Goal: Information Seeking & Learning: Learn about a topic

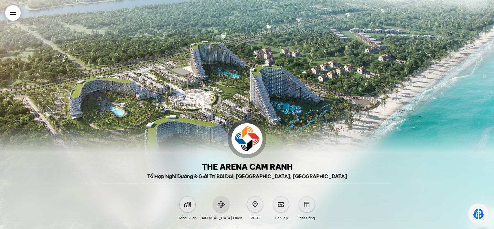
click at [220, 204] on span at bounding box center [221, 204] width 7 height 7
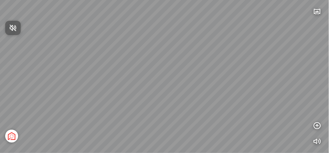
click at [204, 74] on div at bounding box center [164, 76] width 329 height 153
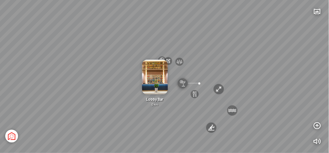
click at [170, 131] on div "Sân bay Quốc tế Cam Ranh 3.6 km KN Links Cam Ranh Golf Course 5.9 km Thể Thao B…" at bounding box center [164, 76] width 329 height 153
click at [98, 134] on div "Sân bay Quốc tế Cam Ranh 3.6 km KN Links Cam Ranh Golf Course 5.9 km Thể Thao B…" at bounding box center [164, 76] width 329 height 153
click at [124, 97] on div at bounding box center [164, 76] width 329 height 153
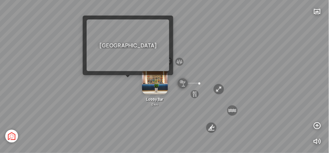
click at [127, 80] on div "[GEOGRAPHIC_DATA] 3.6 km KN Links [GEOGRAPHIC_DATA] 5.9 km Thể Thao Bãi Biển 0 …" at bounding box center [164, 76] width 329 height 153
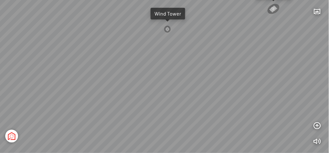
click at [165, 29] on div at bounding box center [167, 28] width 7 height 7
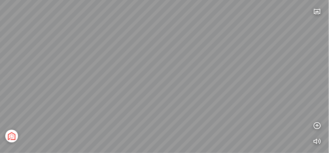
drag, startPoint x: 131, startPoint y: 69, endPoint x: 132, endPoint y: 75, distance: 6.5
click at [252, 68] on div "[GEOGRAPHIC_DATA] [GEOGRAPHIC_DATA] [GEOGRAPHIC_DATA] The [GEOGRAPHIC_DATA] Tổn…" at bounding box center [164, 76] width 329 height 153
drag, startPoint x: 174, startPoint y: 70, endPoint x: 252, endPoint y: 73, distance: 77.7
click at [252, 73] on div "[GEOGRAPHIC_DATA] [GEOGRAPHIC_DATA] [GEOGRAPHIC_DATA] The [GEOGRAPHIC_DATA] Tổn…" at bounding box center [164, 76] width 329 height 153
drag, startPoint x: 124, startPoint y: 71, endPoint x: 179, endPoint y: 88, distance: 57.5
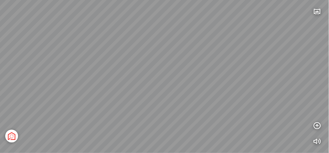
click at [179, 88] on div "[GEOGRAPHIC_DATA] [GEOGRAPHIC_DATA] [GEOGRAPHIC_DATA] The [GEOGRAPHIC_DATA] Tổn…" at bounding box center [164, 76] width 329 height 153
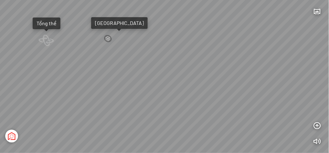
drag, startPoint x: 61, startPoint y: 31, endPoint x: 83, endPoint y: 33, distance: 22.7
click at [83, 33] on div "[GEOGRAPHIC_DATA] [GEOGRAPHIC_DATA] [GEOGRAPHIC_DATA] The [GEOGRAPHIC_DATA] Tổn…" at bounding box center [164, 76] width 329 height 153
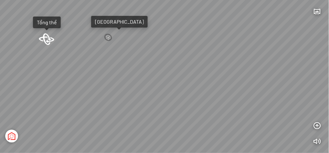
click at [45, 37] on div at bounding box center [46, 39] width 18 height 12
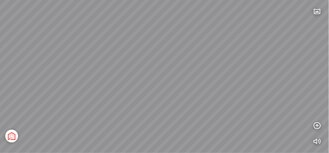
drag, startPoint x: 122, startPoint y: 85, endPoint x: 168, endPoint y: 72, distance: 47.8
click at [168, 72] on div "[GEOGRAPHIC_DATA] 3.6 km KN Links [GEOGRAPHIC_DATA] 5.9 km Thể Thao Bãi Biển 0 …" at bounding box center [164, 76] width 329 height 153
drag, startPoint x: 166, startPoint y: 71, endPoint x: 238, endPoint y: 65, distance: 71.7
click at [238, 65] on div "[GEOGRAPHIC_DATA] 3.6 km KN Links [GEOGRAPHIC_DATA] 5.9 km Thể Thao Bãi Biển 0 …" at bounding box center [164, 76] width 329 height 153
click at [224, 70] on div "[GEOGRAPHIC_DATA] 3.6 km KN Links [GEOGRAPHIC_DATA] 5.9 km Thể Thao Bãi Biển 0 …" at bounding box center [164, 76] width 329 height 153
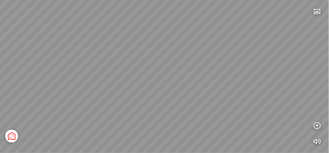
drag, startPoint x: 281, startPoint y: 87, endPoint x: 244, endPoint y: 87, distance: 36.9
click at [245, 88] on div "[GEOGRAPHIC_DATA] 3.6 km KN Links [GEOGRAPHIC_DATA] 5.9 km Thể Thao Bãi Biển 0 …" at bounding box center [164, 76] width 329 height 153
drag, startPoint x: 251, startPoint y: 83, endPoint x: 241, endPoint y: 92, distance: 13.1
click at [241, 92] on div "[GEOGRAPHIC_DATA] 3.6 km KN Links [GEOGRAPHIC_DATA] 5.9 km Thể Thao Bãi Biển 0 …" at bounding box center [164, 76] width 329 height 153
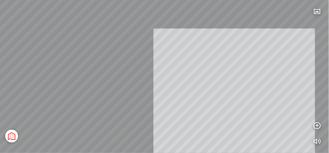
click at [236, 112] on div "[GEOGRAPHIC_DATA] 3.6 km KN Links [GEOGRAPHIC_DATA] 5.9 km Thể Thao Bãi Biển 0 …" at bounding box center [164, 76] width 329 height 153
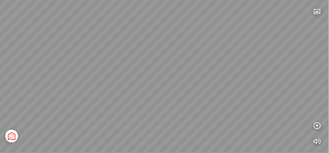
drag, startPoint x: 238, startPoint y: 95, endPoint x: 282, endPoint y: 92, distance: 44.1
click at [282, 92] on div "[GEOGRAPHIC_DATA] 3.6 km KN Links [GEOGRAPHIC_DATA] 5.9 km Thể Thao Bãi Biển 0 …" at bounding box center [164, 76] width 329 height 153
drag, startPoint x: 292, startPoint y: 112, endPoint x: 292, endPoint y: 107, distance: 5.2
click at [292, 107] on div "[GEOGRAPHIC_DATA] 3.6 km KN Links [GEOGRAPHIC_DATA] 5.9 km Thể Thao Bãi Biển 0 …" at bounding box center [164, 76] width 329 height 153
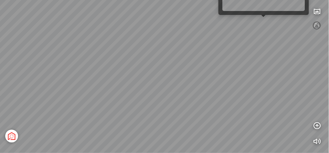
click at [266, 21] on div "[GEOGRAPHIC_DATA] 3.6 km KN Links [GEOGRAPHIC_DATA] 5.9 km Thể Thao Bãi Biển 0 …" at bounding box center [164, 76] width 329 height 153
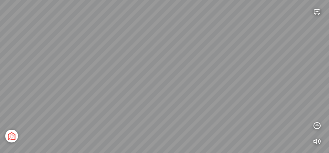
drag, startPoint x: 223, startPoint y: 68, endPoint x: 285, endPoint y: 61, distance: 62.0
click at [285, 61] on div "[GEOGRAPHIC_DATA] [GEOGRAPHIC_DATA] [GEOGRAPHIC_DATA] The [GEOGRAPHIC_DATA] Tổn…" at bounding box center [164, 76] width 329 height 153
drag, startPoint x: 168, startPoint y: 68, endPoint x: 218, endPoint y: 69, distance: 49.5
click at [251, 64] on div "[GEOGRAPHIC_DATA] [GEOGRAPHIC_DATA] [GEOGRAPHIC_DATA] The [GEOGRAPHIC_DATA] Tổn…" at bounding box center [164, 76] width 329 height 153
drag, startPoint x: 134, startPoint y: 67, endPoint x: 174, endPoint y: 71, distance: 39.7
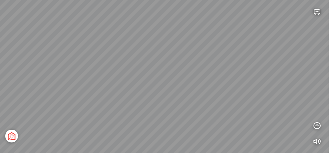
click at [212, 75] on div "[GEOGRAPHIC_DATA] [GEOGRAPHIC_DATA] [GEOGRAPHIC_DATA] The [GEOGRAPHIC_DATA] Tổn…" at bounding box center [164, 76] width 329 height 153
drag, startPoint x: 78, startPoint y: 42, endPoint x: 134, endPoint y: 52, distance: 56.8
click at [159, 69] on div "[GEOGRAPHIC_DATA] [GEOGRAPHIC_DATA] [GEOGRAPHIC_DATA] The [GEOGRAPHIC_DATA] Tổn…" at bounding box center [164, 76] width 329 height 153
drag, startPoint x: 103, startPoint y: 28, endPoint x: 150, endPoint y: 71, distance: 63.6
click at [151, 73] on div "[GEOGRAPHIC_DATA] [GEOGRAPHIC_DATA] [GEOGRAPHIC_DATA] The [GEOGRAPHIC_DATA] Tổn…" at bounding box center [164, 76] width 329 height 153
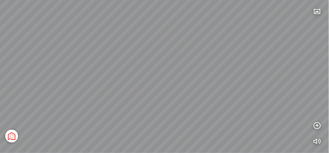
drag, startPoint x: 192, startPoint y: 66, endPoint x: 109, endPoint y: 54, distance: 83.9
click at [108, 54] on div "[GEOGRAPHIC_DATA] [GEOGRAPHIC_DATA] [GEOGRAPHIC_DATA] The [GEOGRAPHIC_DATA] Tổn…" at bounding box center [164, 76] width 329 height 153
drag, startPoint x: 210, startPoint y: 64, endPoint x: 190, endPoint y: 51, distance: 23.1
click at [189, 48] on div "[GEOGRAPHIC_DATA] [GEOGRAPHIC_DATA] [GEOGRAPHIC_DATA] The [GEOGRAPHIC_DATA] Tổn…" at bounding box center [164, 76] width 329 height 153
drag, startPoint x: 262, startPoint y: 91, endPoint x: 304, endPoint y: 120, distance: 51.3
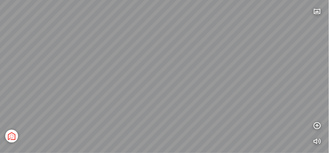
click at [304, 120] on div "[GEOGRAPHIC_DATA] [GEOGRAPHIC_DATA] [GEOGRAPHIC_DATA] The [GEOGRAPHIC_DATA] Tổn…" at bounding box center [164, 76] width 329 height 153
drag, startPoint x: 94, startPoint y: 79, endPoint x: 222, endPoint y: 75, distance: 128.1
click at [222, 75] on div "[GEOGRAPHIC_DATA] [GEOGRAPHIC_DATA] [GEOGRAPHIC_DATA] The [GEOGRAPHIC_DATA] Tổn…" at bounding box center [164, 76] width 329 height 153
drag, startPoint x: 124, startPoint y: 70, endPoint x: 167, endPoint y: 81, distance: 44.5
click at [172, 83] on div "[GEOGRAPHIC_DATA] [GEOGRAPHIC_DATA] [GEOGRAPHIC_DATA] The [GEOGRAPHIC_DATA] Tổn…" at bounding box center [164, 76] width 329 height 153
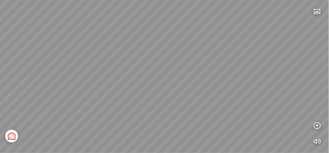
drag, startPoint x: 138, startPoint y: 68, endPoint x: 189, endPoint y: 80, distance: 52.9
click at [192, 81] on div "[GEOGRAPHIC_DATA] [GEOGRAPHIC_DATA] [GEOGRAPHIC_DATA] The [GEOGRAPHIC_DATA] Tổn…" at bounding box center [164, 76] width 329 height 153
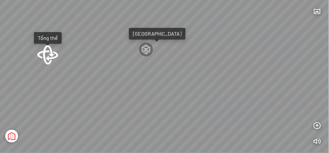
click at [51, 58] on div at bounding box center [48, 54] width 22 height 20
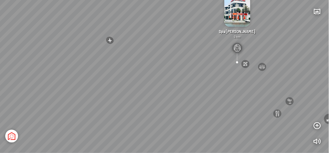
drag, startPoint x: 106, startPoint y: 79, endPoint x: 174, endPoint y: 77, distance: 68.6
click at [174, 77] on div "[GEOGRAPHIC_DATA] 3.6 km KN Links [GEOGRAPHIC_DATA] 5.9 km Thể Thao Bãi Biển 0 …" at bounding box center [164, 76] width 329 height 153
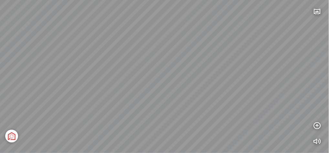
drag, startPoint x: 192, startPoint y: 84, endPoint x: 192, endPoint y: 77, distance: 6.8
click at [192, 77] on div "[GEOGRAPHIC_DATA] 3.6 km KN Links [GEOGRAPHIC_DATA] 5.9 km Thể Thao Bãi Biển 0 …" at bounding box center [164, 76] width 329 height 153
drag, startPoint x: 190, startPoint y: 84, endPoint x: 187, endPoint y: 87, distance: 4.1
click at [187, 87] on div "[GEOGRAPHIC_DATA] 3.6 km KN Links [GEOGRAPHIC_DATA] 5.9 km Thể Thao Bãi Biển 0 …" at bounding box center [164, 76] width 329 height 153
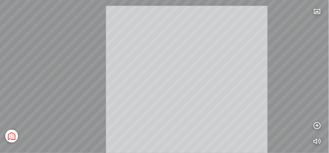
click at [186, 83] on div "[GEOGRAPHIC_DATA] 3.6 km KN Links [GEOGRAPHIC_DATA] 5.9 km Thể Thao Bãi Biển 0 …" at bounding box center [164, 76] width 329 height 153
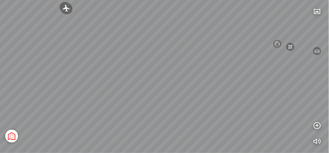
drag, startPoint x: 193, startPoint y: 89, endPoint x: 192, endPoint y: 83, distance: 5.9
click at [192, 83] on div "[GEOGRAPHIC_DATA] 3.6 km KN Links [GEOGRAPHIC_DATA] 5.9 km Thể Thao Bãi Biển 0 …" at bounding box center [164, 76] width 329 height 153
drag, startPoint x: 194, startPoint y: 85, endPoint x: 195, endPoint y: 78, distance: 7.3
click at [195, 78] on div "[GEOGRAPHIC_DATA] 3.6 km KN Links [GEOGRAPHIC_DATA] 5.9 km Thể Thao Bãi Biển 0 …" at bounding box center [164, 76] width 329 height 153
drag, startPoint x: 197, startPoint y: 78, endPoint x: 207, endPoint y: 73, distance: 11.1
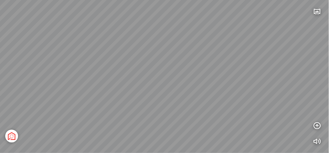
click at [208, 72] on div "[GEOGRAPHIC_DATA] 3.6 km KN Links [GEOGRAPHIC_DATA] 5.9 km Thể Thao Bãi Biển 0 …" at bounding box center [164, 76] width 329 height 153
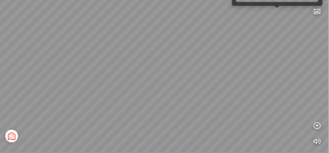
click at [278, 12] on div "[GEOGRAPHIC_DATA] 3.6 km KN Links [GEOGRAPHIC_DATA] 5.9 km Thể Thao Bãi Biển 0 …" at bounding box center [164, 76] width 329 height 153
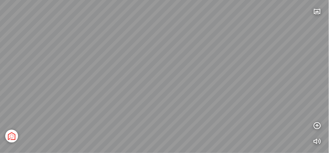
drag, startPoint x: 201, startPoint y: 83, endPoint x: 252, endPoint y: 63, distance: 54.8
click at [252, 63] on div "[GEOGRAPHIC_DATA] [GEOGRAPHIC_DATA] [GEOGRAPHIC_DATA] The [GEOGRAPHIC_DATA] Tổn…" at bounding box center [164, 76] width 329 height 153
drag, startPoint x: 195, startPoint y: 77, endPoint x: 277, endPoint y: 80, distance: 81.5
click at [277, 80] on div "[GEOGRAPHIC_DATA] [GEOGRAPHIC_DATA] [GEOGRAPHIC_DATA] The [GEOGRAPHIC_DATA] Tổn…" at bounding box center [164, 76] width 329 height 153
drag, startPoint x: 171, startPoint y: 73, endPoint x: 213, endPoint y: 81, distance: 42.8
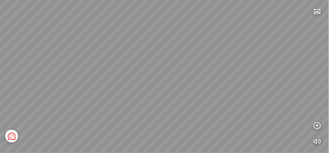
click at [216, 88] on div "[GEOGRAPHIC_DATA] [GEOGRAPHIC_DATA] [GEOGRAPHIC_DATA] The [GEOGRAPHIC_DATA] Tổn…" at bounding box center [164, 76] width 329 height 153
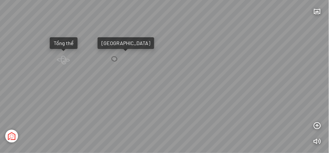
drag, startPoint x: 132, startPoint y: 71, endPoint x: 174, endPoint y: 85, distance: 44.6
click at [174, 85] on div "[GEOGRAPHIC_DATA] [GEOGRAPHIC_DATA] [GEOGRAPHIC_DATA] The [GEOGRAPHIC_DATA] Tổn…" at bounding box center [164, 76] width 329 height 153
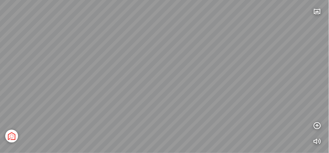
drag, startPoint x: 170, startPoint y: 76, endPoint x: 199, endPoint y: 91, distance: 33.1
click at [199, 91] on div "[GEOGRAPHIC_DATA] [GEOGRAPHIC_DATA] [GEOGRAPHIC_DATA] The [GEOGRAPHIC_DATA] Tổn…" at bounding box center [164, 76] width 329 height 153
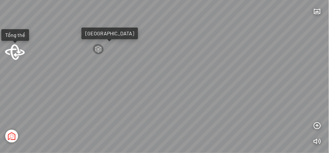
click at [16, 52] on div at bounding box center [14, 51] width 21 height 16
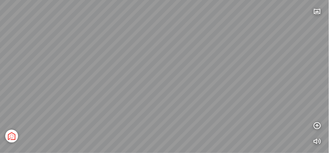
drag, startPoint x: 135, startPoint y: 93, endPoint x: 163, endPoint y: 100, distance: 28.5
click at [163, 100] on div "[GEOGRAPHIC_DATA] 3.6 km KN Links [GEOGRAPHIC_DATA] 5.9 km Thể Thao Bãi Biển 0 …" at bounding box center [164, 76] width 329 height 153
drag, startPoint x: 159, startPoint y: 106, endPoint x: 181, endPoint y: 96, distance: 24.4
click at [181, 96] on div "[GEOGRAPHIC_DATA] 3.6 km KN Links [GEOGRAPHIC_DATA] 5.9 km Thể Thao Bãi Biển 0 …" at bounding box center [164, 76] width 329 height 153
drag, startPoint x: 158, startPoint y: 119, endPoint x: 228, endPoint y: 86, distance: 77.5
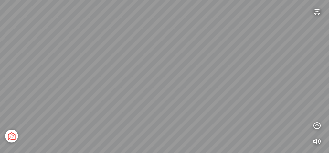
click at [228, 86] on div "[GEOGRAPHIC_DATA] 3.6 km KN Links [GEOGRAPHIC_DATA] 5.9 km Thể Thao Bãi Biển 0 …" at bounding box center [164, 76] width 329 height 153
drag, startPoint x: 202, startPoint y: 63, endPoint x: 200, endPoint y: 78, distance: 14.3
click at [200, 78] on div "[GEOGRAPHIC_DATA] 3.6 km KN Links [GEOGRAPHIC_DATA] 5.9 km Thể Thao Bãi Biển 0 …" at bounding box center [164, 76] width 329 height 153
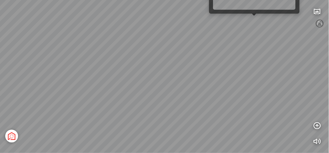
click at [252, 20] on div "[GEOGRAPHIC_DATA] 3.6 km KN Links [GEOGRAPHIC_DATA] 5.9 km Thể Thao Bãi Biển 0 …" at bounding box center [164, 76] width 329 height 153
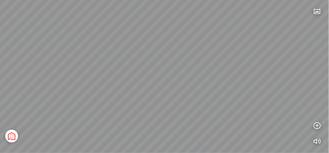
drag, startPoint x: 182, startPoint y: 63, endPoint x: 285, endPoint y: 73, distance: 103.5
click at [290, 72] on div "[GEOGRAPHIC_DATA] [GEOGRAPHIC_DATA] [GEOGRAPHIC_DATA] The [GEOGRAPHIC_DATA] Tổn…" at bounding box center [164, 76] width 329 height 153
drag, startPoint x: 180, startPoint y: 79, endPoint x: 268, endPoint y: 79, distance: 87.9
click at [268, 79] on div "[GEOGRAPHIC_DATA] [GEOGRAPHIC_DATA] [GEOGRAPHIC_DATA] The [GEOGRAPHIC_DATA] Tổn…" at bounding box center [164, 76] width 329 height 153
drag, startPoint x: 176, startPoint y: 75, endPoint x: 206, endPoint y: 76, distance: 29.8
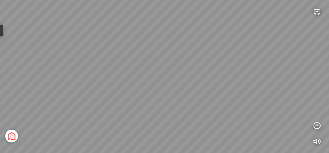
click at [206, 76] on div "[GEOGRAPHIC_DATA] [GEOGRAPHIC_DATA] [GEOGRAPHIC_DATA] The [GEOGRAPHIC_DATA] Tổn…" at bounding box center [164, 76] width 329 height 153
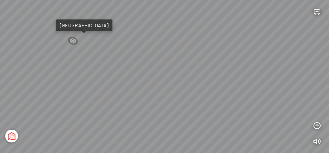
drag, startPoint x: 52, startPoint y: 85, endPoint x: 93, endPoint y: 89, distance: 41.2
click at [93, 89] on div "[GEOGRAPHIC_DATA] [GEOGRAPHIC_DATA] [GEOGRAPHIC_DATA] The [GEOGRAPHIC_DATA] Tổn…" at bounding box center [164, 76] width 329 height 153
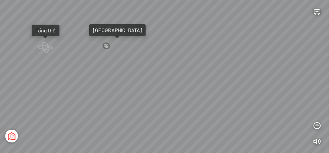
drag, startPoint x: 66, startPoint y: 87, endPoint x: 76, endPoint y: 86, distance: 10.1
click at [78, 88] on div "[GEOGRAPHIC_DATA] [GEOGRAPHIC_DATA] [GEOGRAPHIC_DATA] The [GEOGRAPHIC_DATA] Tổn…" at bounding box center [164, 76] width 329 height 153
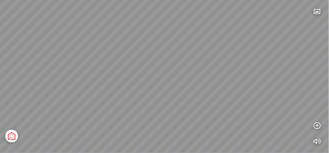
drag, startPoint x: 143, startPoint y: 90, endPoint x: 167, endPoint y: 108, distance: 30.1
click at [167, 108] on div "[GEOGRAPHIC_DATA] [GEOGRAPHIC_DATA] [GEOGRAPHIC_DATA] The [GEOGRAPHIC_DATA] Tổn…" at bounding box center [164, 76] width 329 height 153
drag, startPoint x: 175, startPoint y: 107, endPoint x: 150, endPoint y: 106, distance: 24.9
click at [150, 106] on div "[GEOGRAPHIC_DATA] [GEOGRAPHIC_DATA] [GEOGRAPHIC_DATA] The [GEOGRAPHIC_DATA] Tổn…" at bounding box center [164, 76] width 329 height 153
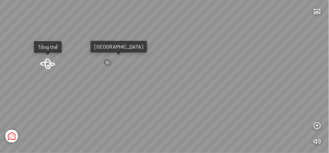
click at [53, 65] on div at bounding box center [47, 63] width 16 height 11
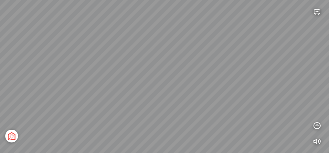
drag, startPoint x: 145, startPoint y: 131, endPoint x: 161, endPoint y: 130, distance: 16.8
click at [161, 130] on div "[GEOGRAPHIC_DATA] 3.6 km KN Links [GEOGRAPHIC_DATA] 5.9 km Thể Thao Bãi Biển 0 …" at bounding box center [164, 76] width 329 height 153
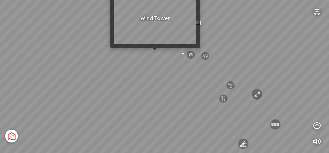
click at [155, 53] on div "[GEOGRAPHIC_DATA] 3.6 km KN Links [GEOGRAPHIC_DATA] 5.9 km Thể Thao Bãi Biển 0 …" at bounding box center [164, 76] width 329 height 153
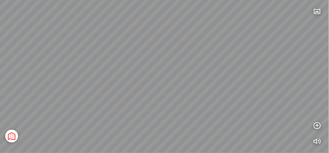
drag, startPoint x: 114, startPoint y: 85, endPoint x: 180, endPoint y: 80, distance: 66.1
click at [193, 69] on div at bounding box center [164, 76] width 329 height 153
drag, startPoint x: 99, startPoint y: 93, endPoint x: 179, endPoint y: 94, distance: 80.2
click at [179, 94] on div "[GEOGRAPHIC_DATA] [GEOGRAPHIC_DATA] [GEOGRAPHIC_DATA] The [GEOGRAPHIC_DATA] Tổn…" at bounding box center [164, 76] width 329 height 153
click at [160, 106] on div "[GEOGRAPHIC_DATA] [GEOGRAPHIC_DATA] [GEOGRAPHIC_DATA] The [GEOGRAPHIC_DATA] Tổn…" at bounding box center [164, 76] width 329 height 153
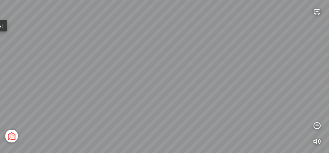
drag, startPoint x: 78, startPoint y: 85, endPoint x: 99, endPoint y: 84, distance: 21.3
click at [103, 94] on div "[GEOGRAPHIC_DATA] [GEOGRAPHIC_DATA] [GEOGRAPHIC_DATA] The [GEOGRAPHIC_DATA] Tổn…" at bounding box center [164, 76] width 329 height 153
drag, startPoint x: 81, startPoint y: 65, endPoint x: 108, endPoint y: 84, distance: 33.6
click at [108, 84] on div "[GEOGRAPHIC_DATA] [GEOGRAPHIC_DATA] [GEOGRAPHIC_DATA] The [GEOGRAPHIC_DATA] Tổn…" at bounding box center [164, 76] width 329 height 153
drag, startPoint x: 73, startPoint y: 76, endPoint x: 111, endPoint y: 80, distance: 38.0
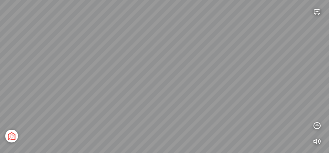
click at [111, 80] on div "[GEOGRAPHIC_DATA] [GEOGRAPHIC_DATA] [GEOGRAPHIC_DATA] The [GEOGRAPHIC_DATA] Tổn…" at bounding box center [164, 76] width 329 height 153
